Goal: Navigation & Orientation: Find specific page/section

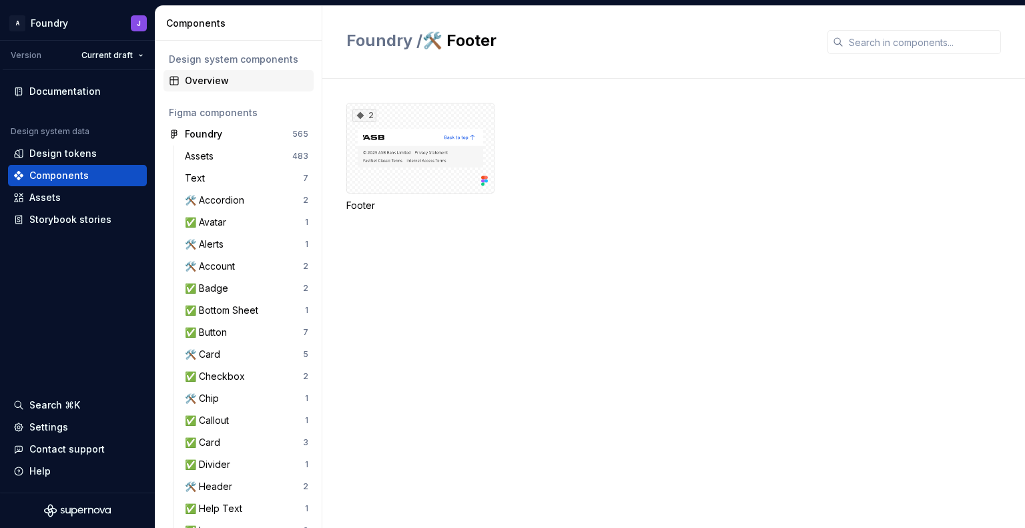
click at [211, 87] on div "Overview" at bounding box center [239, 80] width 150 height 21
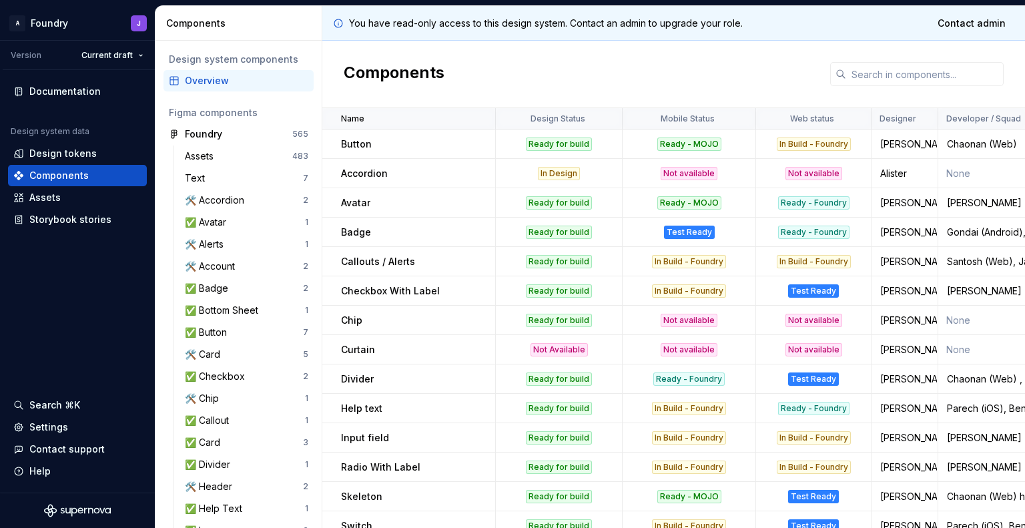
click at [722, 71] on div "Components" at bounding box center [673, 74] width 703 height 67
click at [371, 175] on p "Accordion" at bounding box center [364, 173] width 47 height 13
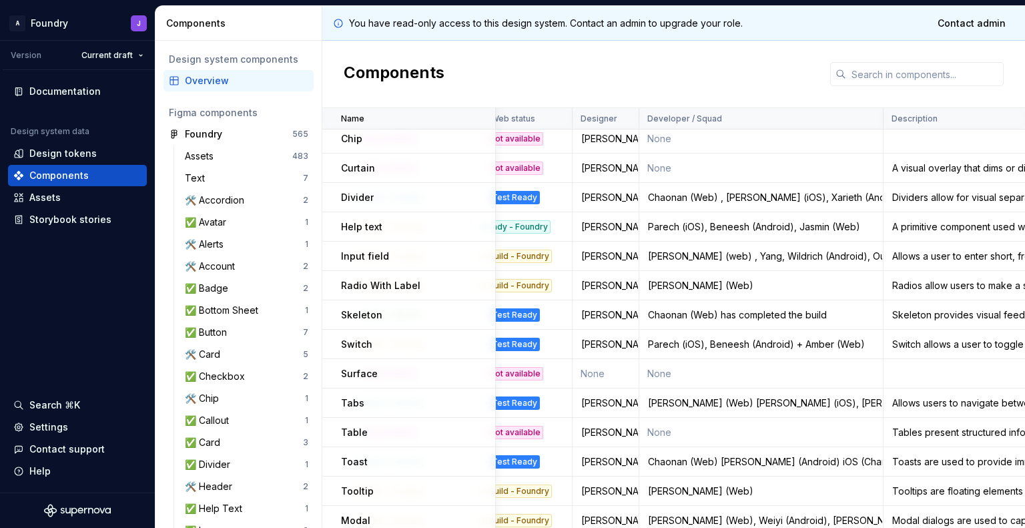
scroll to position [222, 299]
